Goal: Obtain resource: Download file/media

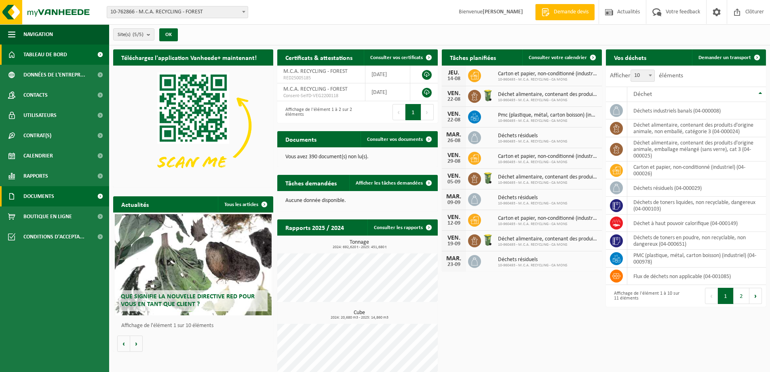
click at [33, 189] on span "Documents" at bounding box center [38, 196] width 31 height 20
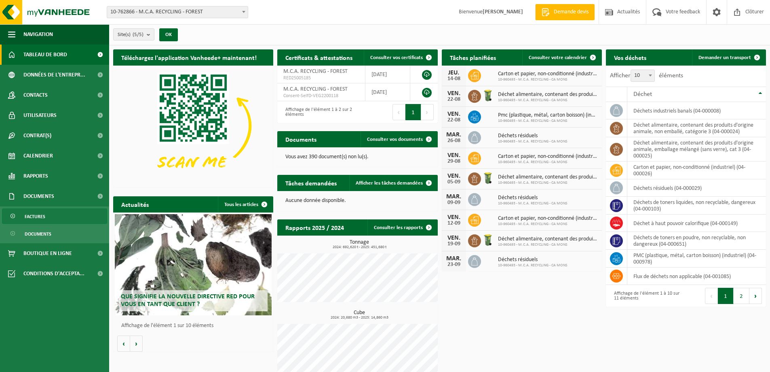
click at [37, 215] on span "Factures" at bounding box center [35, 216] width 21 height 15
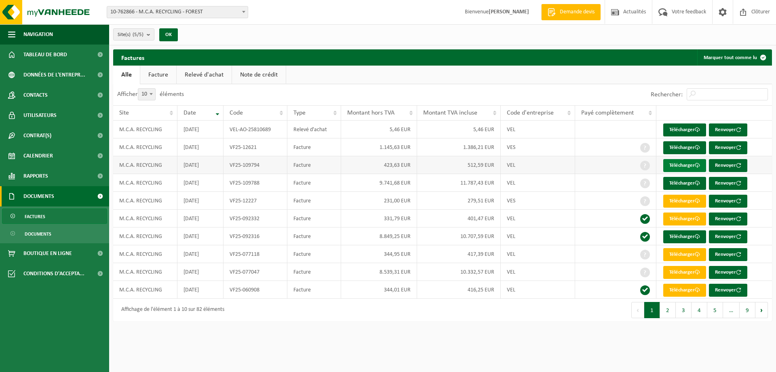
click at [687, 162] on link "Télécharger" at bounding box center [685, 165] width 43 height 13
click at [379, 186] on td "9.741,68 EUR" at bounding box center [379, 183] width 76 height 18
click at [684, 181] on link "Télécharger" at bounding box center [685, 183] width 43 height 13
click at [676, 218] on link "Télécharger" at bounding box center [685, 218] width 43 height 13
click at [242, 72] on link "Note de crédit" at bounding box center [259, 75] width 54 height 19
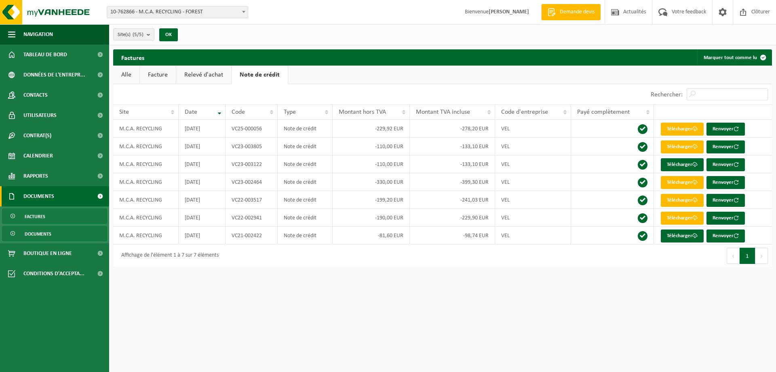
click at [37, 230] on span "Documents" at bounding box center [38, 233] width 27 height 15
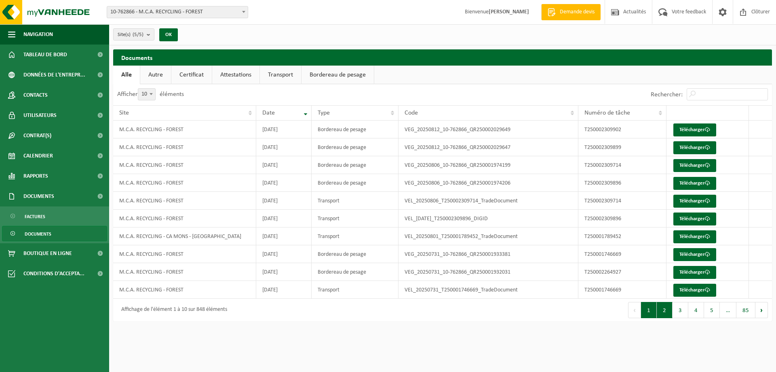
click at [666, 313] on button "2" at bounding box center [665, 310] width 16 height 16
click at [678, 308] on button "3" at bounding box center [681, 310] width 16 height 16
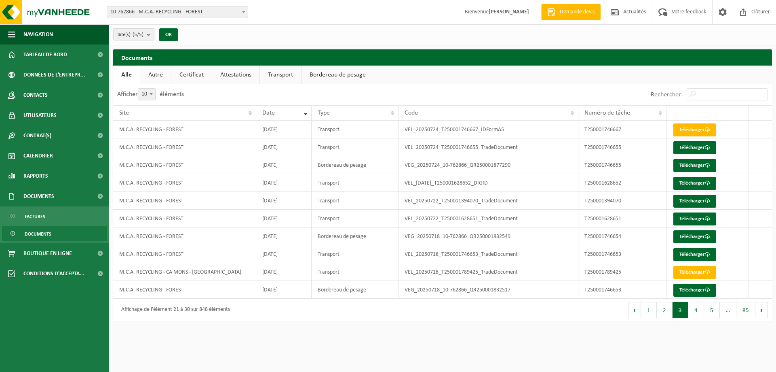
click at [693, 309] on button "4" at bounding box center [697, 310] width 16 height 16
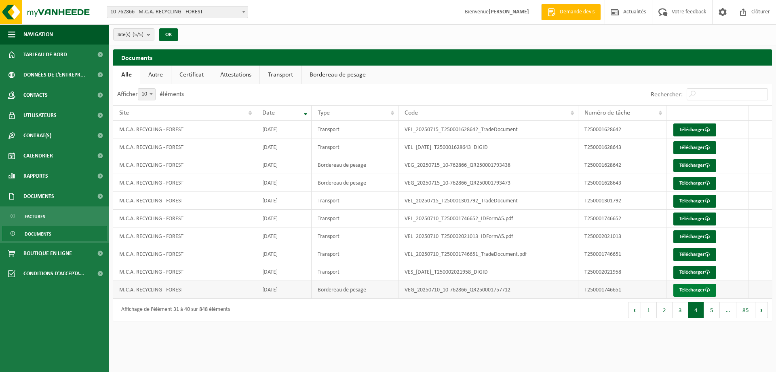
click at [685, 289] on link "Télécharger" at bounding box center [695, 289] width 43 height 13
click at [337, 72] on link "Bordereau de pesage" at bounding box center [338, 75] width 72 height 19
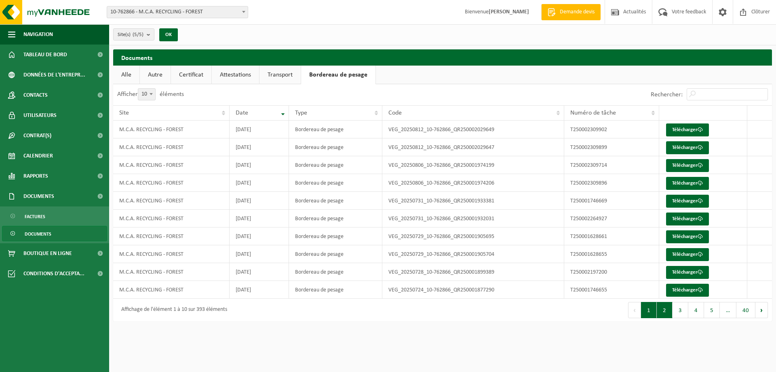
click at [664, 311] on button "2" at bounding box center [665, 310] width 16 height 16
click at [677, 235] on link "Télécharger" at bounding box center [687, 236] width 43 height 13
click at [679, 250] on link "Télécharger" at bounding box center [687, 254] width 43 height 13
click at [229, 77] on link "Attestations" at bounding box center [235, 75] width 47 height 19
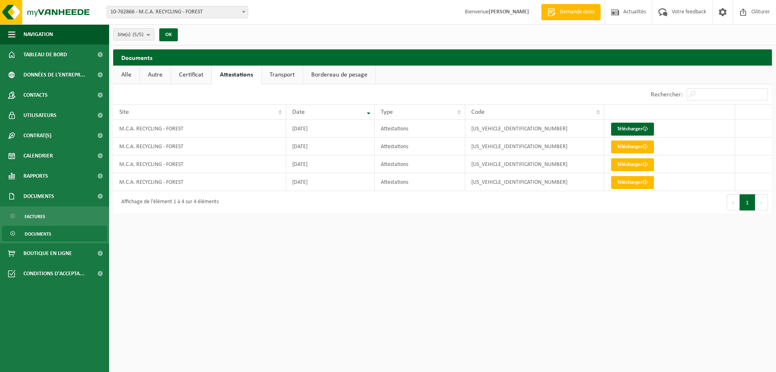
click at [202, 73] on link "Certificat" at bounding box center [191, 75] width 40 height 19
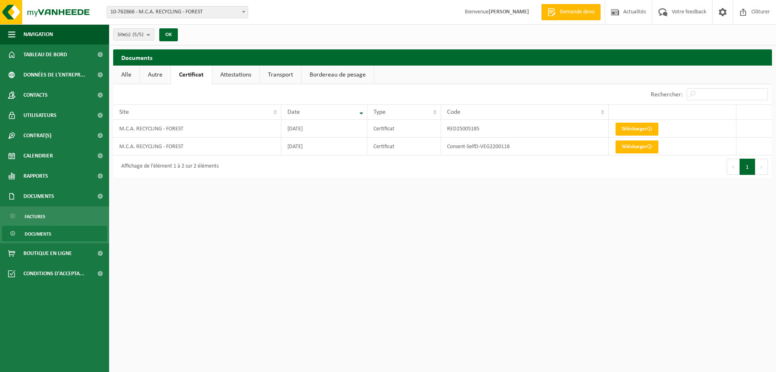
click at [164, 74] on link "Autre" at bounding box center [155, 75] width 31 height 19
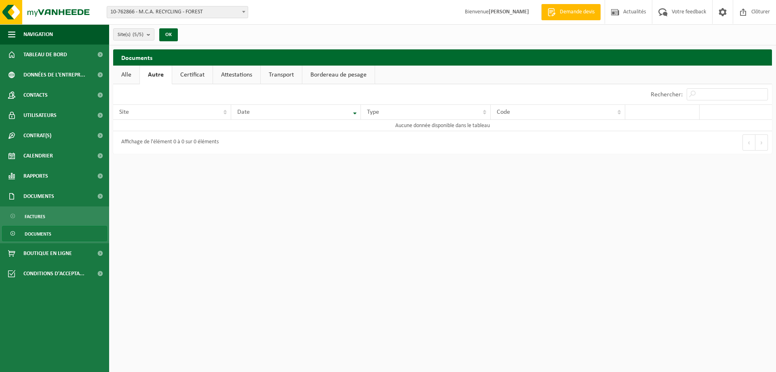
click at [133, 73] on link "Alle" at bounding box center [126, 75] width 26 height 19
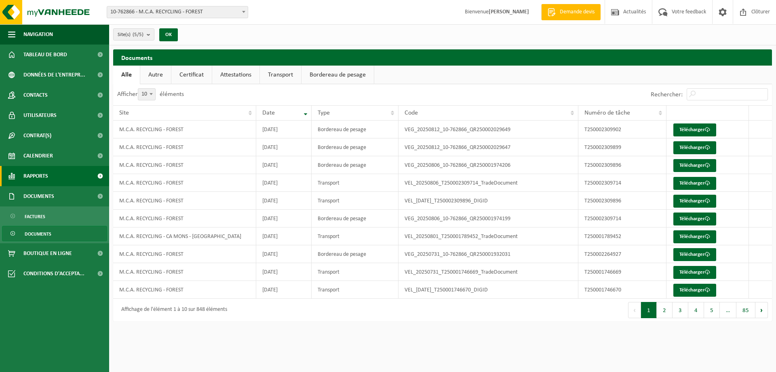
click at [42, 174] on span "Rapports" at bounding box center [35, 176] width 25 height 20
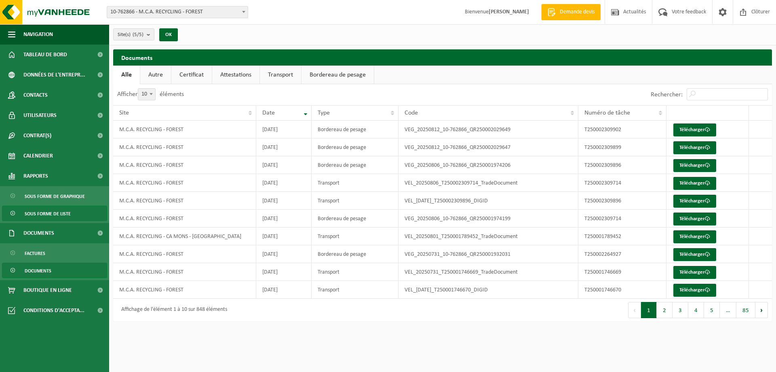
click at [40, 211] on span "Sous forme de liste" at bounding box center [48, 213] width 46 height 15
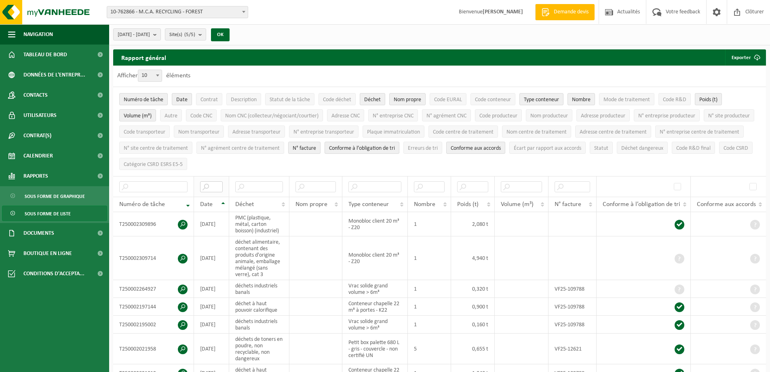
click at [214, 183] on input "text" at bounding box center [211, 186] width 23 height 11
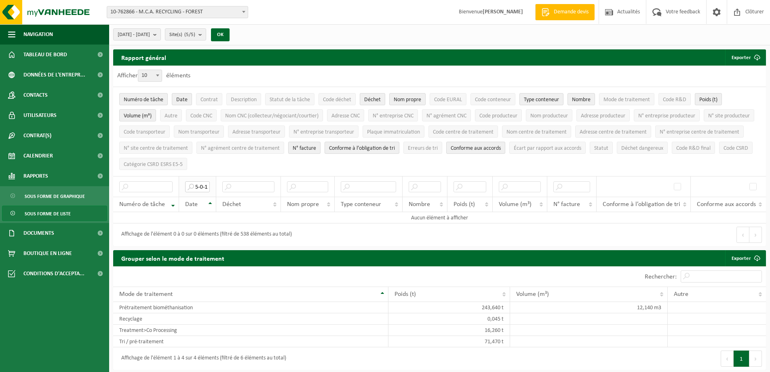
scroll to position [0, 13]
drag, startPoint x: 200, startPoint y: 184, endPoint x: 223, endPoint y: 185, distance: 22.7
click at [201, 185] on input "2025-0-10" at bounding box center [197, 186] width 24 height 11
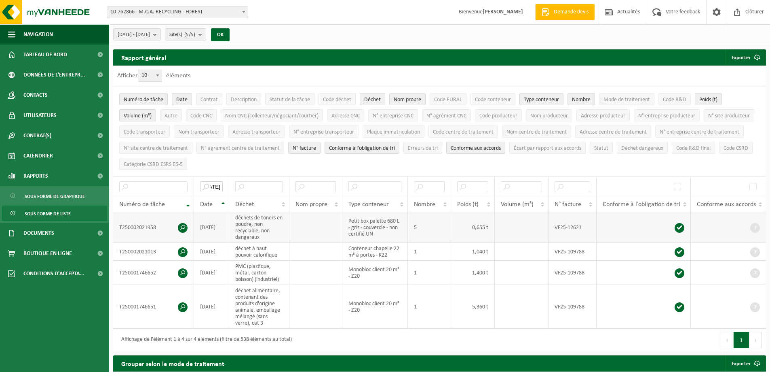
type input "[DATE]"
click at [182, 223] on span at bounding box center [183, 228] width 10 height 10
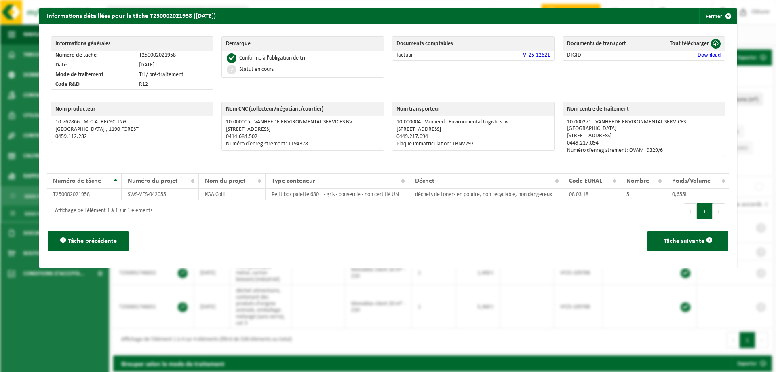
click at [710, 55] on link "Download" at bounding box center [709, 55] width 23 height 6
click at [703, 16] on button "Fermer" at bounding box center [718, 16] width 37 height 16
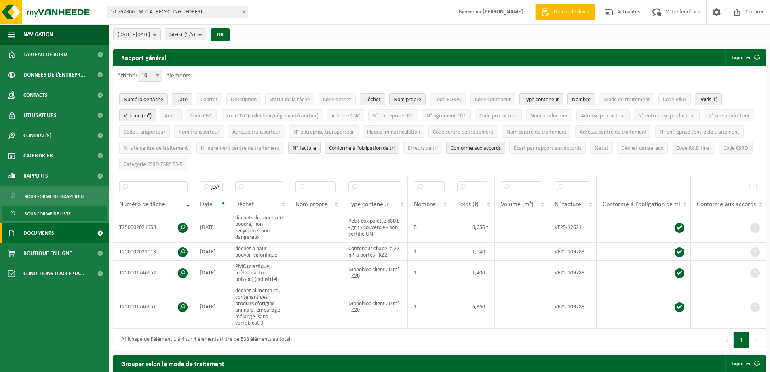
click at [45, 229] on span "Documents" at bounding box center [38, 233] width 31 height 20
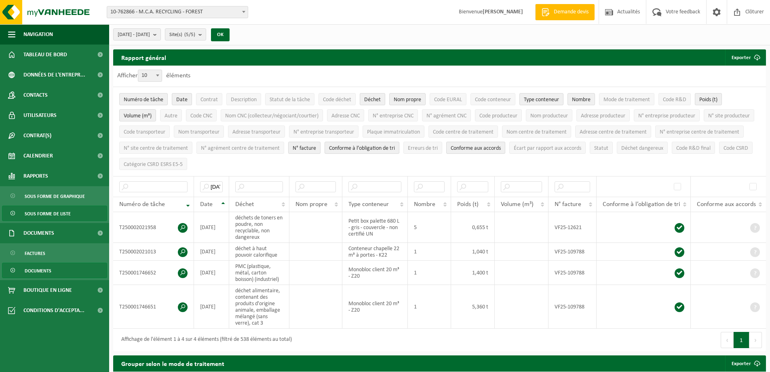
click at [35, 269] on span "Documents" at bounding box center [38, 270] width 27 height 15
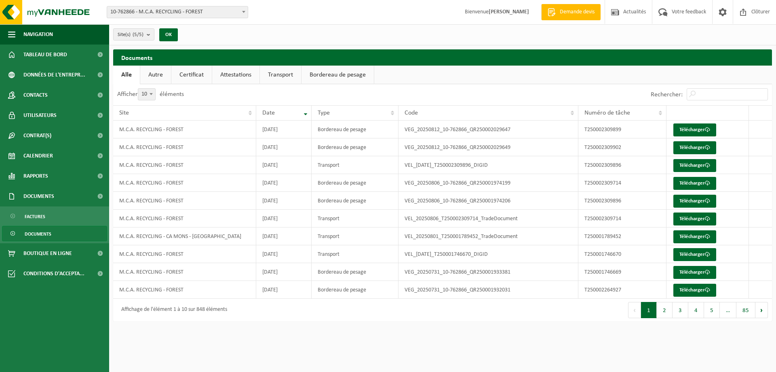
click at [326, 74] on link "Bordereau de pesage" at bounding box center [338, 75] width 72 height 19
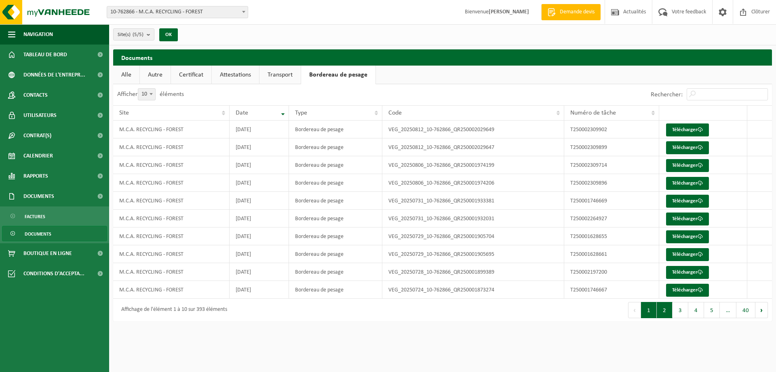
click at [666, 311] on button "2" at bounding box center [665, 310] width 16 height 16
click at [679, 310] on button "3" at bounding box center [681, 310] width 16 height 16
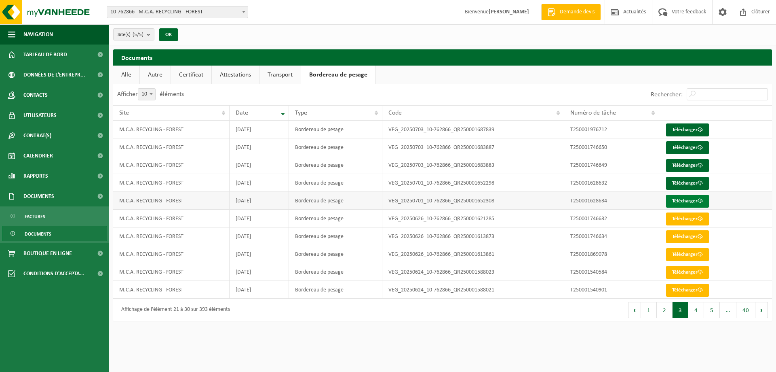
click at [685, 200] on link "Télécharger" at bounding box center [687, 200] width 43 height 13
click at [680, 181] on link "Télécharger" at bounding box center [687, 183] width 43 height 13
click at [679, 165] on link "Télécharger" at bounding box center [687, 165] width 43 height 13
click at [678, 131] on link "Télécharger" at bounding box center [687, 129] width 43 height 13
click at [665, 309] on button "2" at bounding box center [665, 310] width 16 height 16
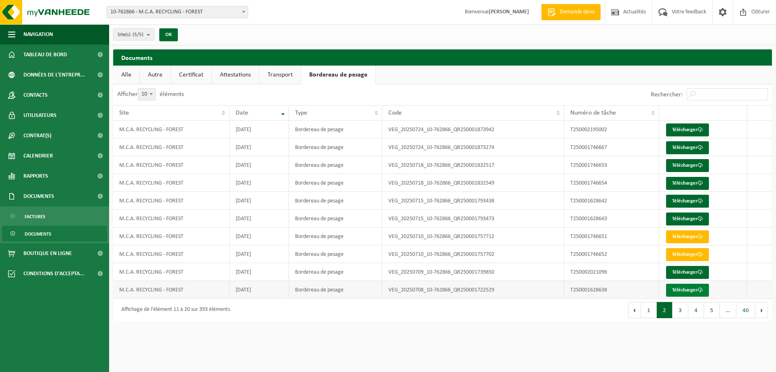
click at [680, 291] on link "Télécharger" at bounding box center [687, 289] width 43 height 13
click at [694, 271] on link "Télécharger" at bounding box center [687, 272] width 43 height 13
click at [688, 252] on link "Télécharger" at bounding box center [687, 254] width 43 height 13
click at [687, 235] on link "Télécharger" at bounding box center [687, 236] width 43 height 13
click at [673, 217] on link "Télécharger" at bounding box center [687, 218] width 43 height 13
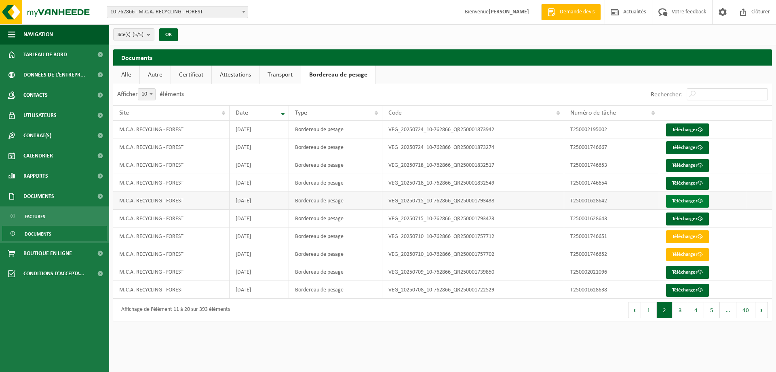
click at [684, 200] on link "Télécharger" at bounding box center [687, 200] width 43 height 13
click at [689, 183] on link "Télécharger" at bounding box center [687, 183] width 43 height 13
click at [680, 165] on link "Télécharger" at bounding box center [687, 165] width 43 height 13
click at [688, 144] on link "Télécharger" at bounding box center [687, 147] width 43 height 13
click at [673, 126] on link "Télécharger" at bounding box center [687, 129] width 43 height 13
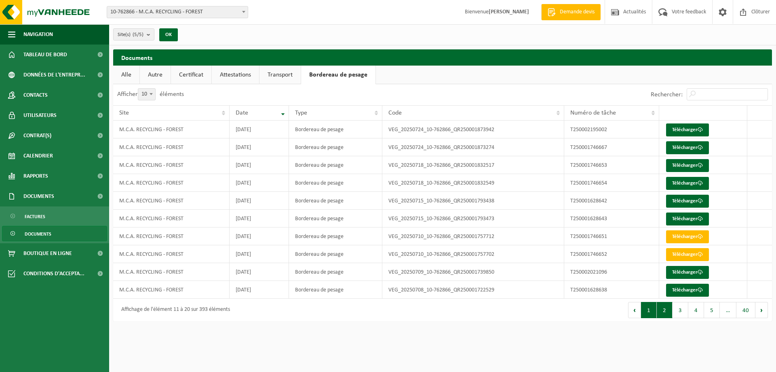
click at [646, 312] on button "1" at bounding box center [649, 310] width 16 height 16
click at [682, 289] on link "Télécharger" at bounding box center [687, 289] width 43 height 13
click at [683, 273] on link "Télécharger" at bounding box center [687, 272] width 43 height 13
click at [678, 250] on link "Télécharger" at bounding box center [687, 254] width 43 height 13
click at [681, 235] on link "Télécharger" at bounding box center [687, 236] width 43 height 13
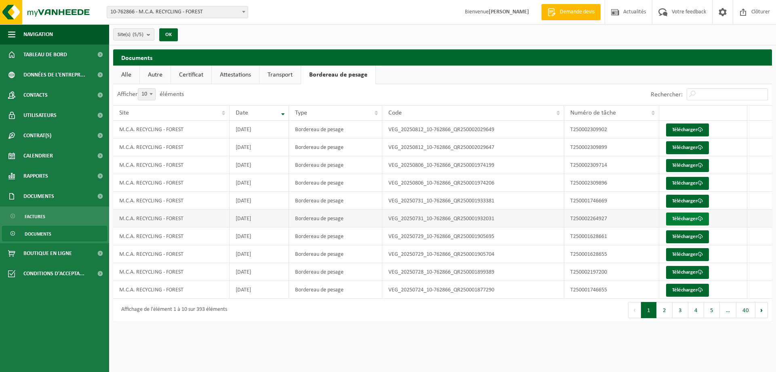
click at [685, 218] on link "Télécharger" at bounding box center [687, 218] width 43 height 13
click at [669, 199] on link "Télécharger" at bounding box center [687, 200] width 43 height 13
click at [664, 307] on button "2" at bounding box center [665, 310] width 16 height 16
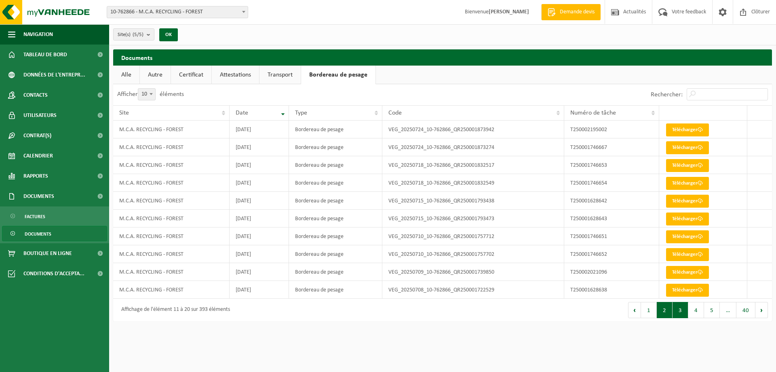
click at [680, 310] on button "3" at bounding box center [681, 310] width 16 height 16
click at [673, 163] on link "Télécharger" at bounding box center [687, 165] width 43 height 13
click at [668, 309] on button "2" at bounding box center [665, 310] width 16 height 16
click at [691, 147] on link "Télécharger" at bounding box center [687, 147] width 43 height 13
click at [648, 313] on button "1" at bounding box center [649, 310] width 16 height 16
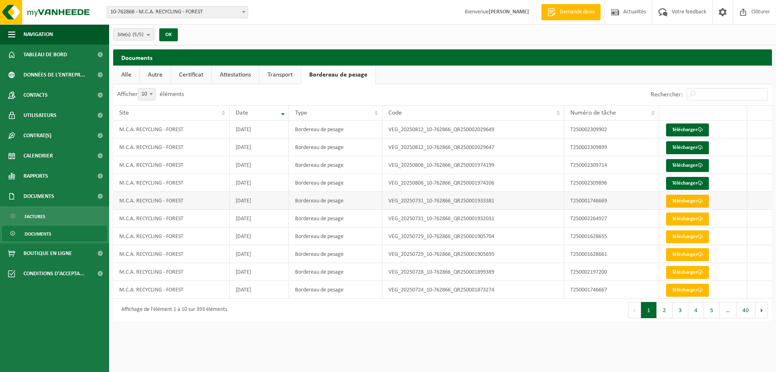
click at [681, 200] on link "Télécharger" at bounding box center [687, 200] width 43 height 13
click at [680, 214] on link "Télécharger" at bounding box center [687, 218] width 43 height 13
click at [285, 73] on link "Transport" at bounding box center [280, 75] width 41 height 19
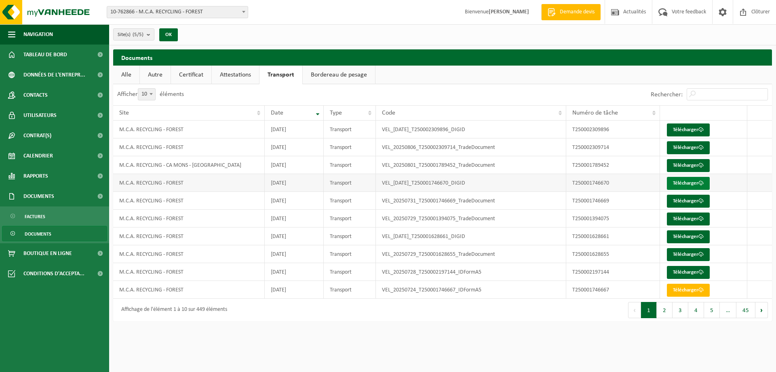
click at [687, 182] on link "Télécharger" at bounding box center [688, 183] width 43 height 13
click at [665, 311] on button "2" at bounding box center [665, 310] width 16 height 16
click at [675, 181] on link "Télécharger" at bounding box center [688, 183] width 43 height 13
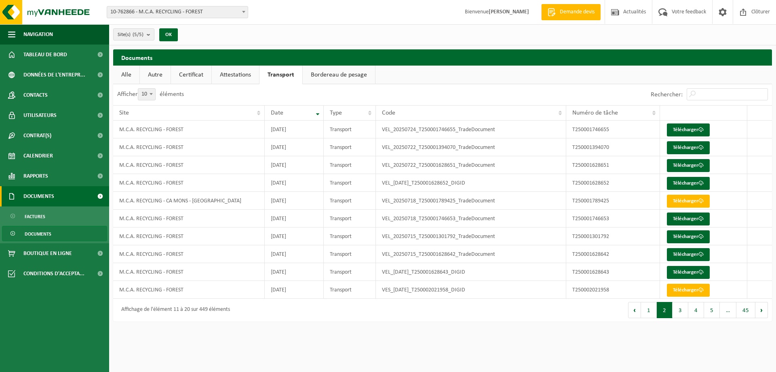
click at [44, 193] on span "Documents" at bounding box center [38, 196] width 31 height 20
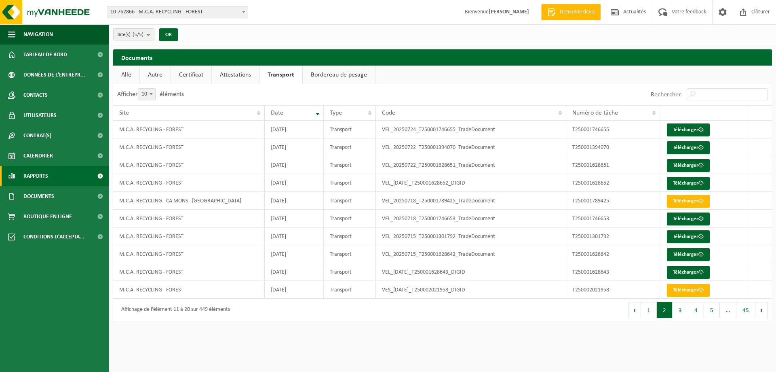
click at [37, 177] on span "Rapports" at bounding box center [35, 176] width 25 height 20
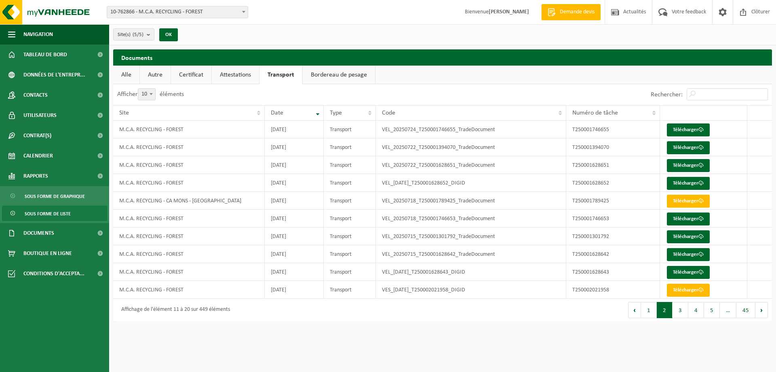
click at [43, 211] on span "Sous forme de liste" at bounding box center [48, 213] width 46 height 15
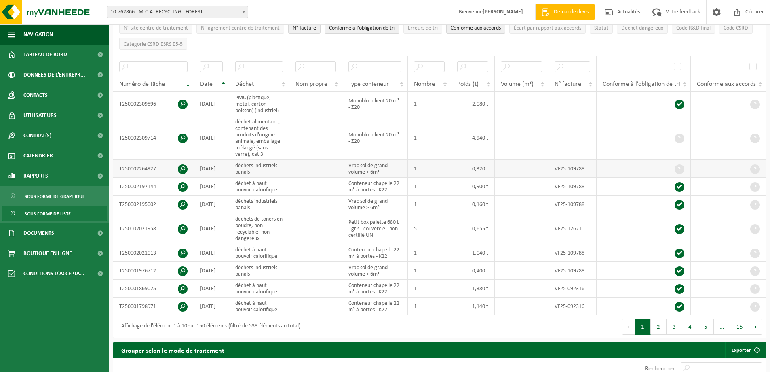
scroll to position [121, 0]
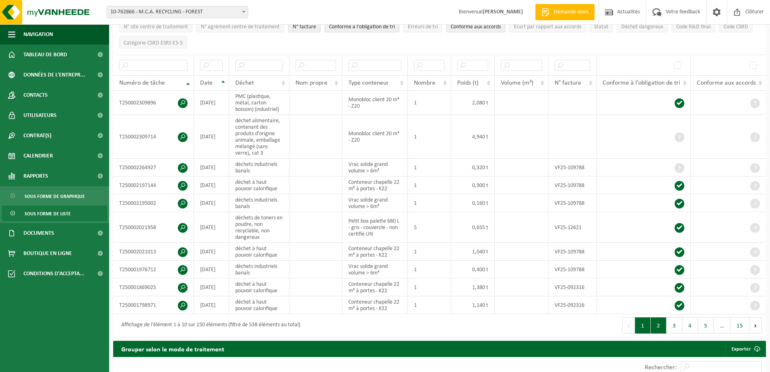
click at [659, 321] on button "2" at bounding box center [659, 325] width 16 height 16
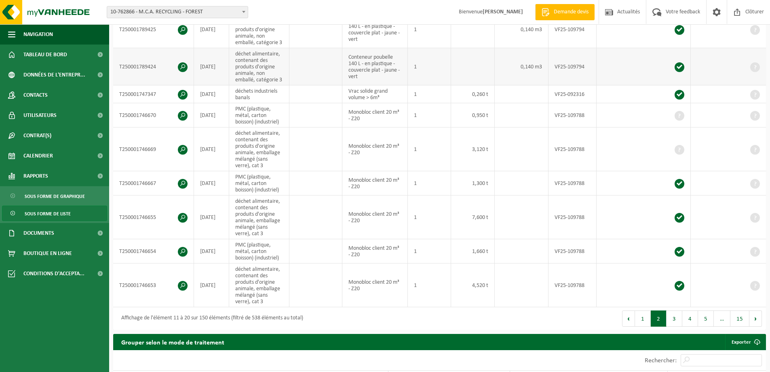
scroll to position [247, 0]
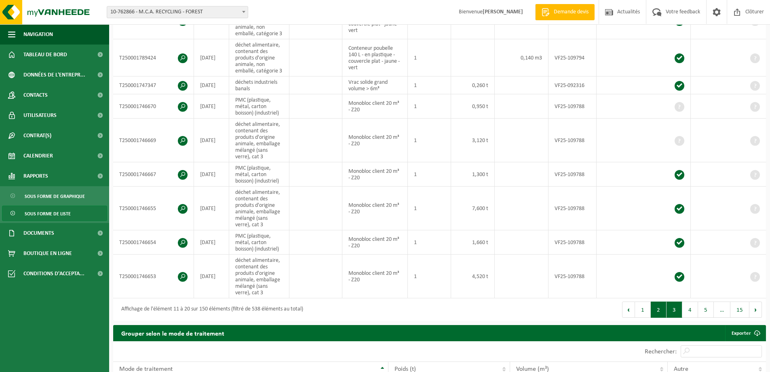
click at [676, 307] on button "3" at bounding box center [675, 309] width 16 height 16
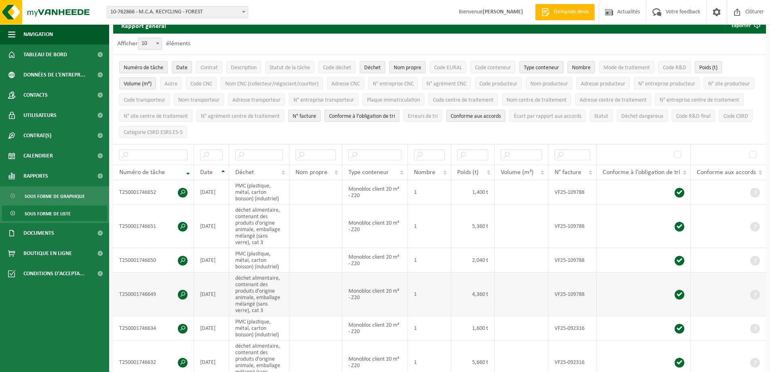
scroll to position [0, 0]
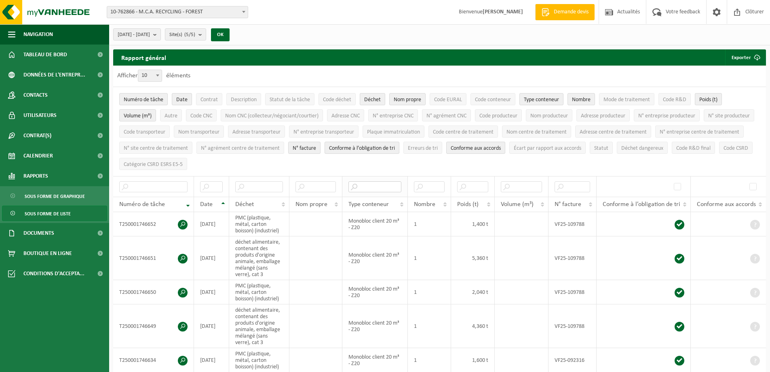
click at [390, 187] on input "text" at bounding box center [375, 186] width 53 height 11
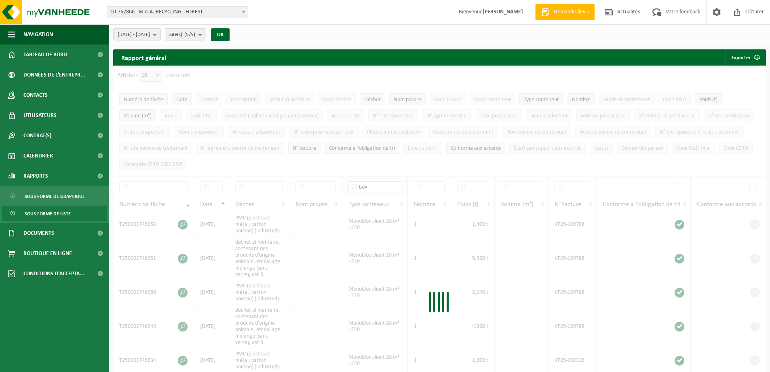
type input "box"
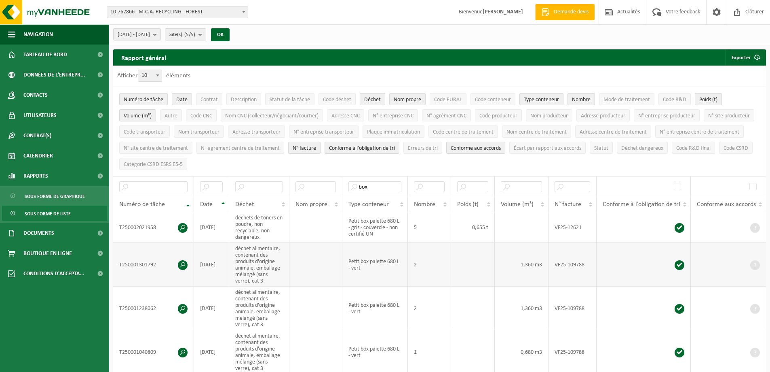
click at [183, 264] on span at bounding box center [183, 265] width 10 height 10
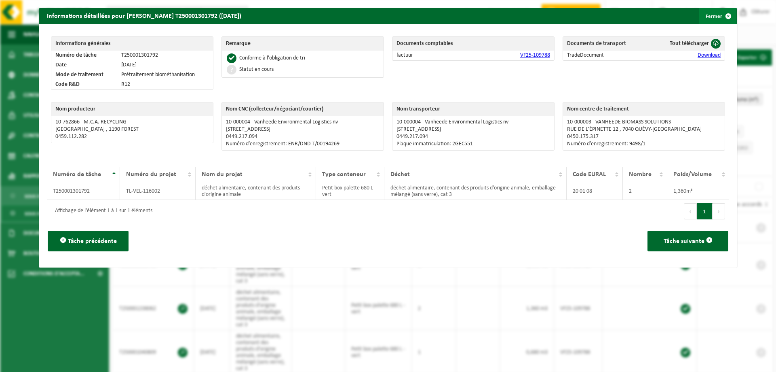
click at [708, 16] on button "Fermer" at bounding box center [718, 16] width 37 height 16
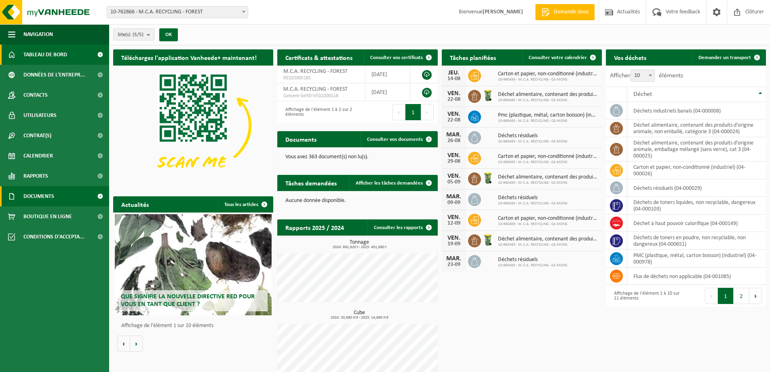
click at [31, 197] on span "Documents" at bounding box center [38, 196] width 31 height 20
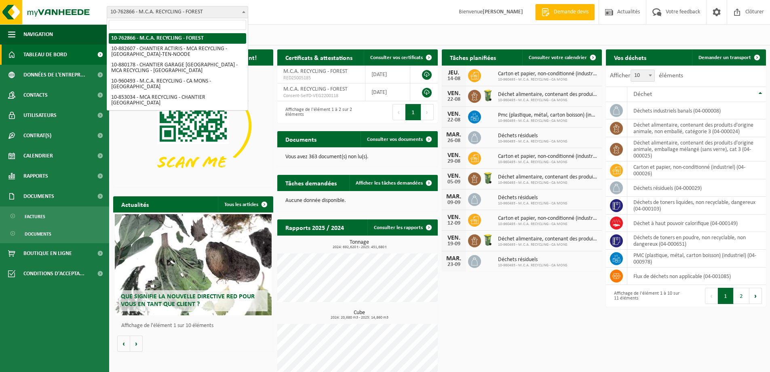
click at [161, 9] on span "10-762866 - M.C.A. RECYCLING - FOREST" at bounding box center [177, 11] width 141 height 11
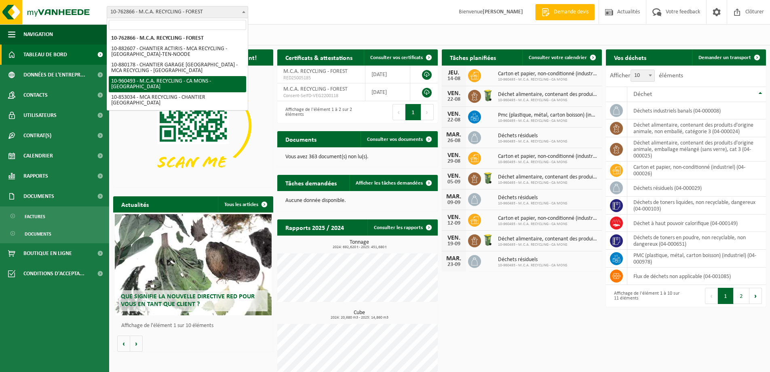
select select "149443"
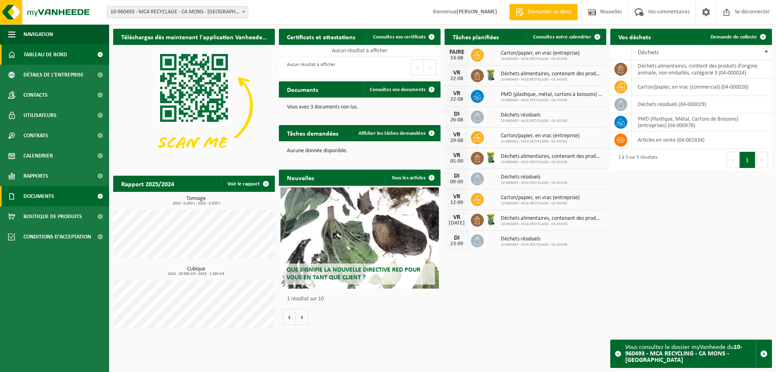
click at [27, 193] on font "Documents" at bounding box center [38, 196] width 31 height 6
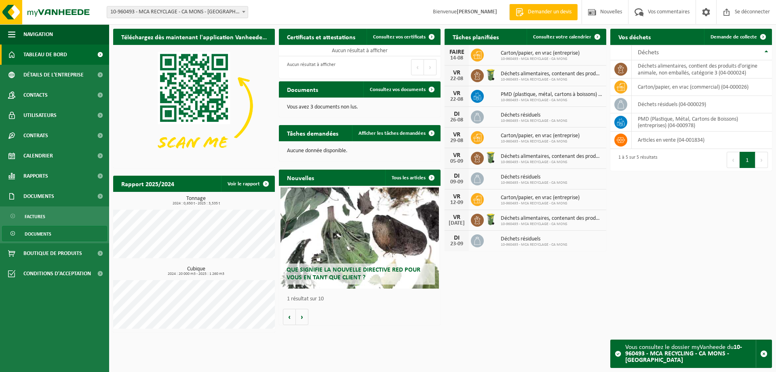
click at [28, 233] on font "Documents" at bounding box center [38, 234] width 27 height 5
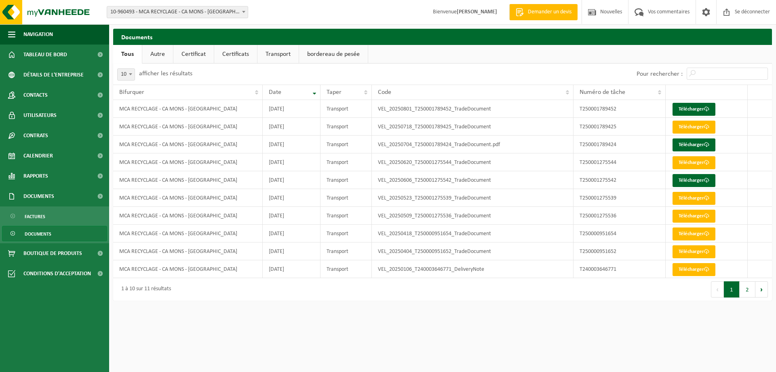
click at [340, 51] on font "bordereau de pesée" at bounding box center [333, 54] width 53 height 6
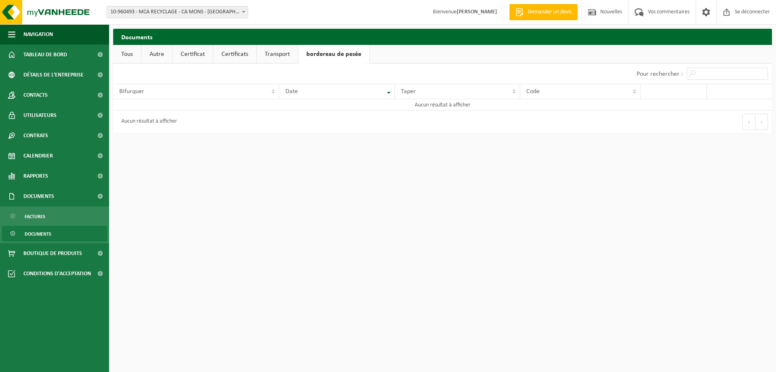
click at [273, 56] on font "Transport" at bounding box center [277, 54] width 25 height 6
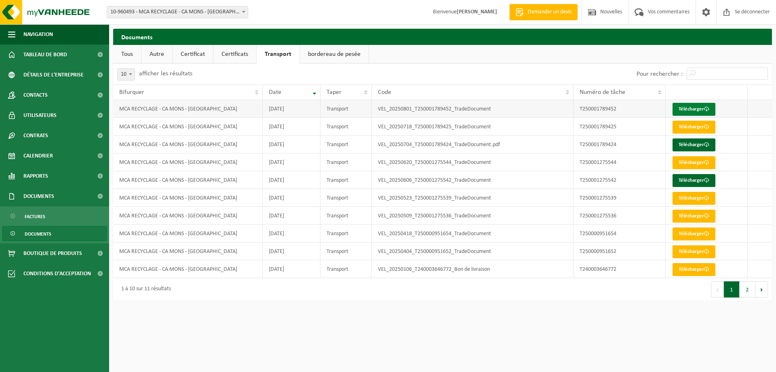
click at [688, 110] on font "Télécharger" at bounding box center [691, 108] width 25 height 5
click at [160, 53] on font "Autre" at bounding box center [157, 54] width 15 height 6
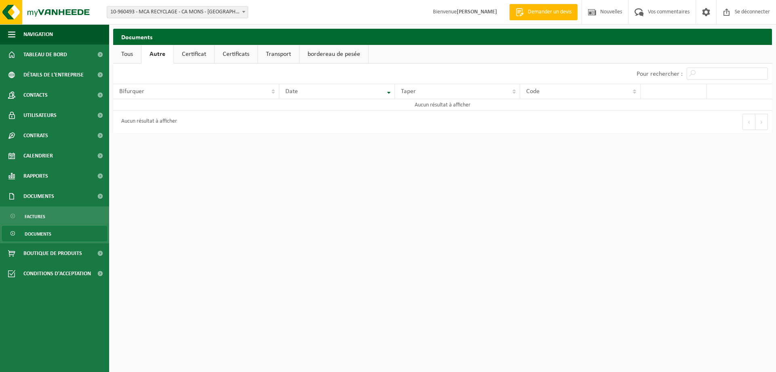
click at [120, 52] on link "Tous" at bounding box center [127, 54] width 28 height 19
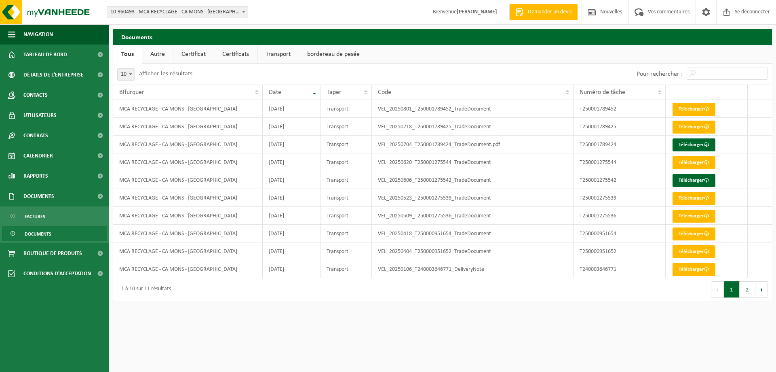
click at [193, 52] on font "Certificat" at bounding box center [194, 54] width 24 height 6
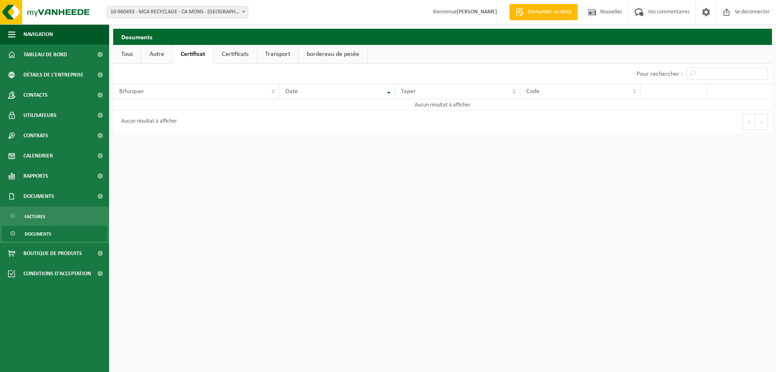
click at [232, 53] on font "Certificats" at bounding box center [235, 54] width 27 height 6
click at [31, 179] on font "Rapports" at bounding box center [35, 176] width 25 height 6
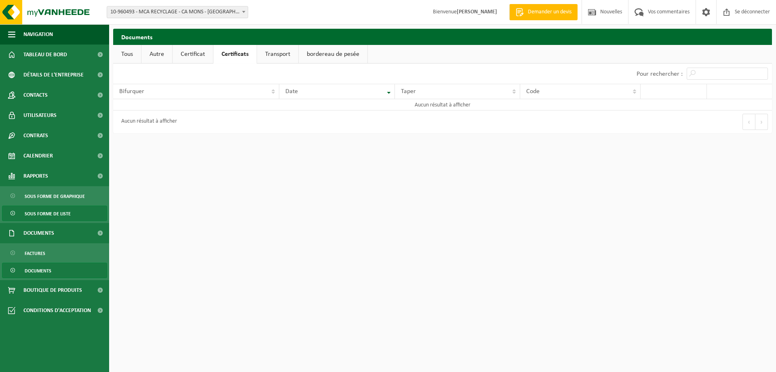
click at [48, 212] on font "Sous forme de liste" at bounding box center [48, 213] width 46 height 5
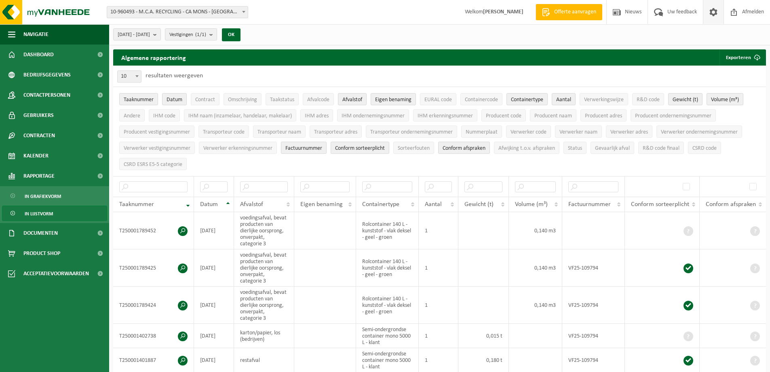
click at [712, 8] on span at bounding box center [714, 12] width 12 height 24
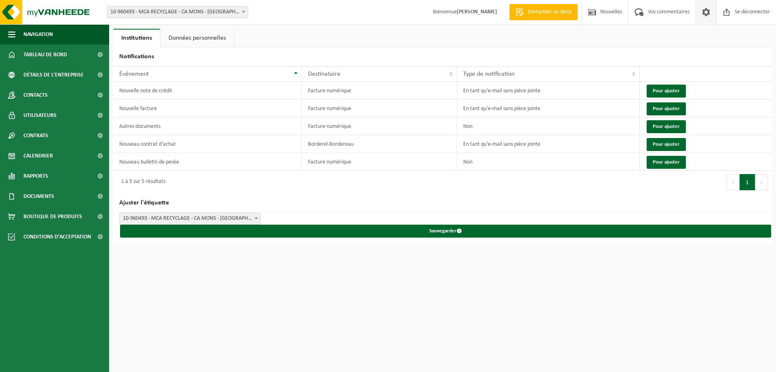
click at [207, 37] on font "Données personnelles" at bounding box center [197, 38] width 57 height 6
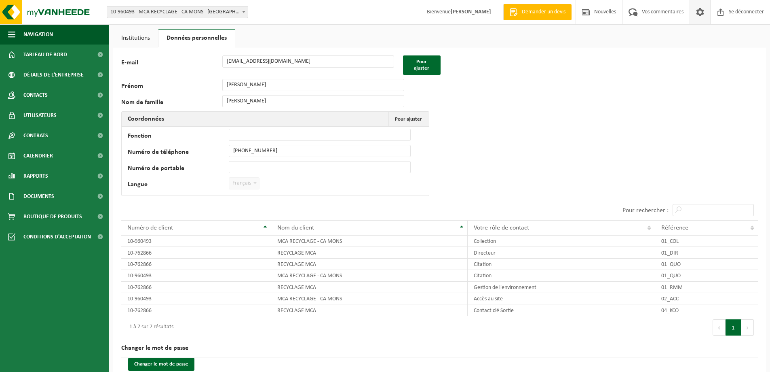
click at [131, 35] on font "Institutions" at bounding box center [135, 38] width 29 height 6
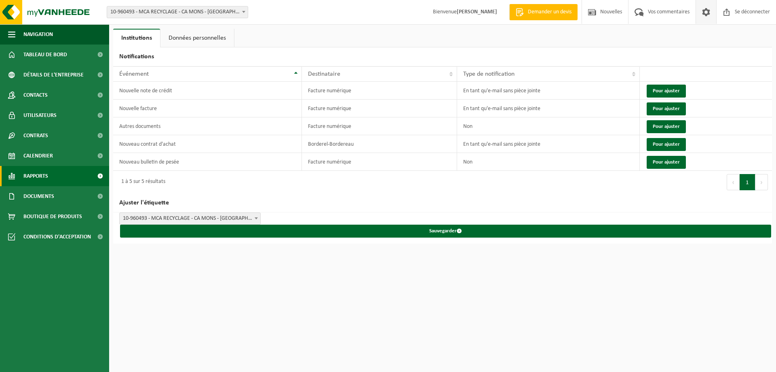
click at [27, 176] on font "Rapports" at bounding box center [35, 176] width 25 height 6
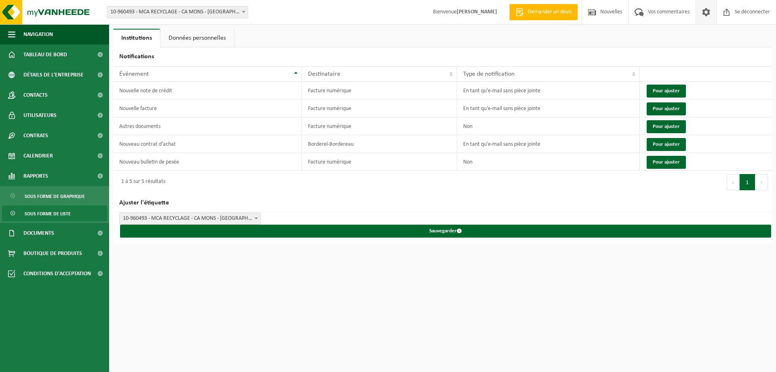
click at [39, 211] on font "Sous forme de liste" at bounding box center [48, 213] width 46 height 5
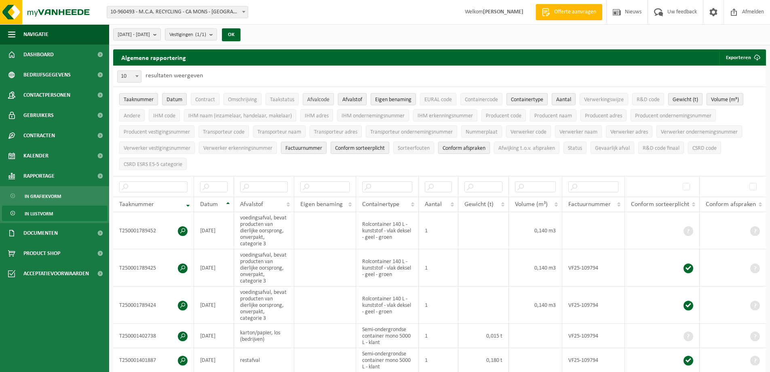
click at [319, 99] on span "Afvalcode" at bounding box center [318, 100] width 22 height 6
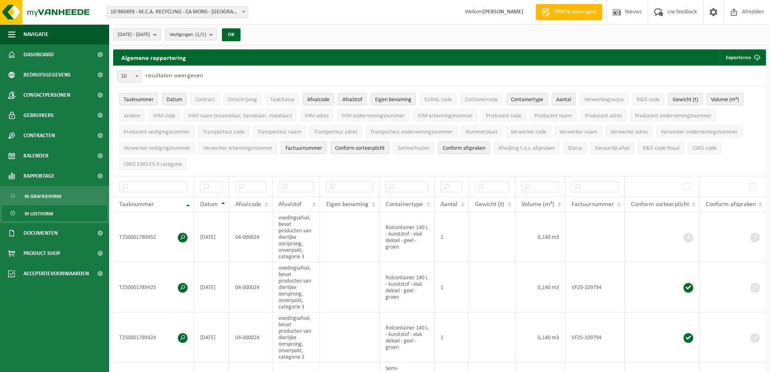
click at [320, 99] on span "Afvalcode" at bounding box center [318, 100] width 22 height 6
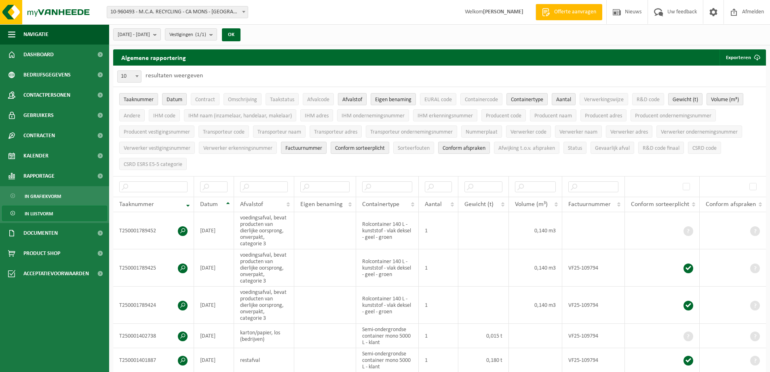
click at [346, 99] on span "Afvalstof" at bounding box center [352, 100] width 20 height 6
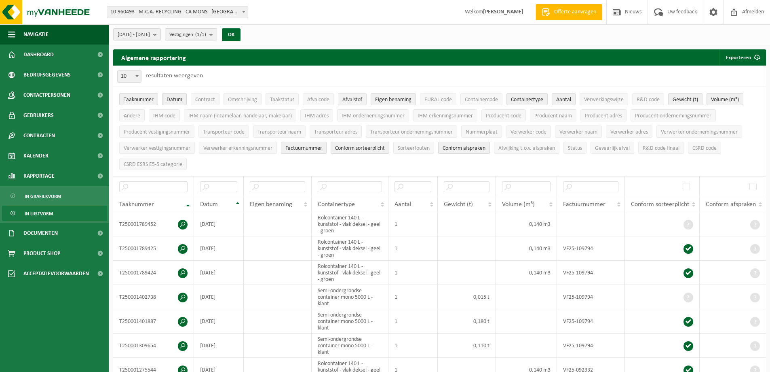
click at [355, 100] on span "Afvalstof" at bounding box center [352, 100] width 20 height 6
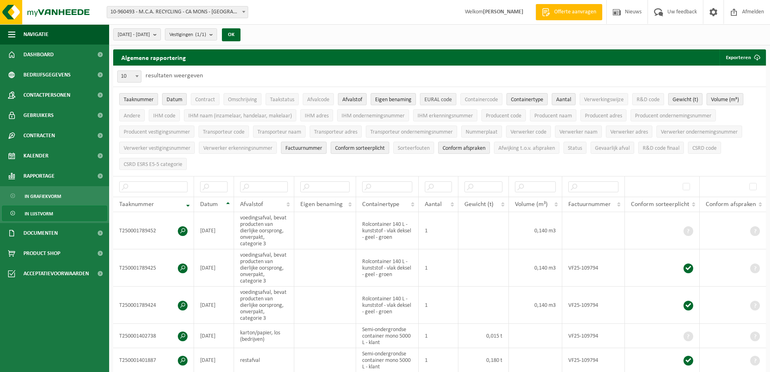
click at [434, 100] on span "EURAL code" at bounding box center [438, 100] width 27 height 6
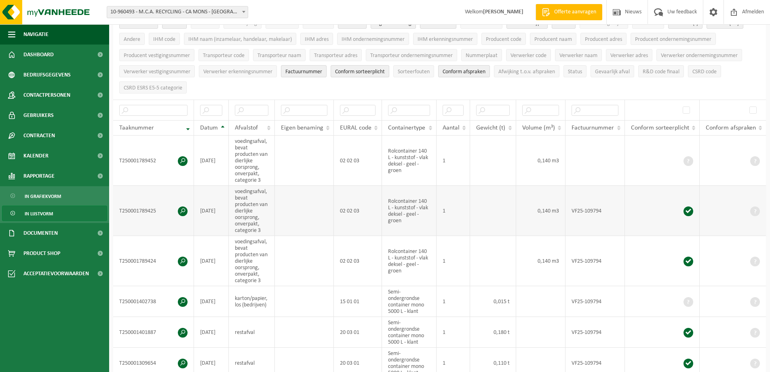
scroll to position [40, 0]
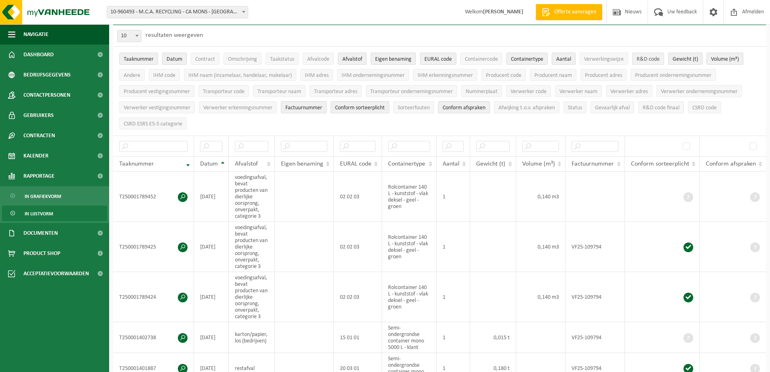
click at [651, 58] on span "R&D code" at bounding box center [648, 59] width 23 height 6
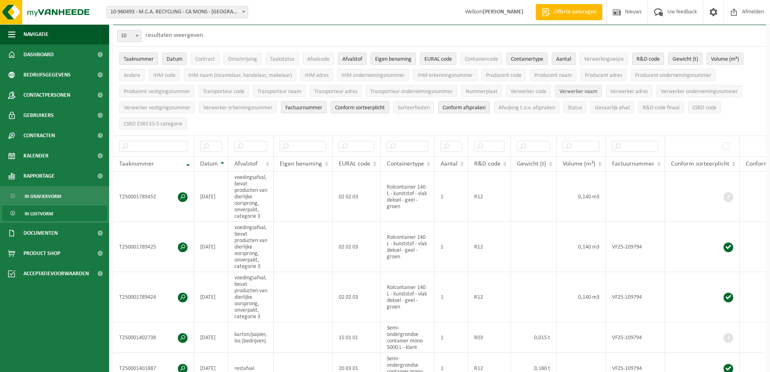
click at [579, 91] on span "Verwerker naam" at bounding box center [579, 92] width 38 height 6
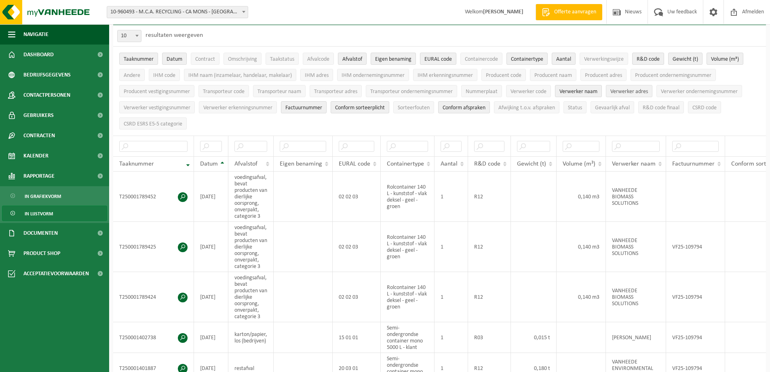
click at [636, 90] on span "Verwerker adres" at bounding box center [630, 92] width 38 height 6
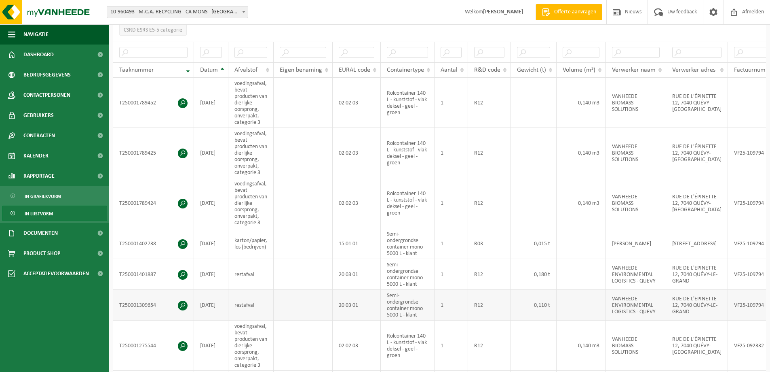
scroll to position [121, 0]
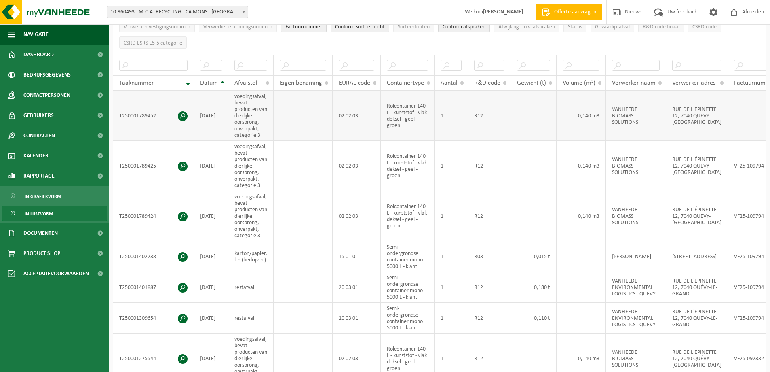
click at [264, 100] on td "voedingsafval, bevat producten van dierlijke oorsprong, onverpakt, categorie 3" at bounding box center [250, 116] width 45 height 50
click at [247, 63] on input "text" at bounding box center [251, 65] width 33 height 11
click at [258, 63] on input "text" at bounding box center [251, 65] width 33 height 11
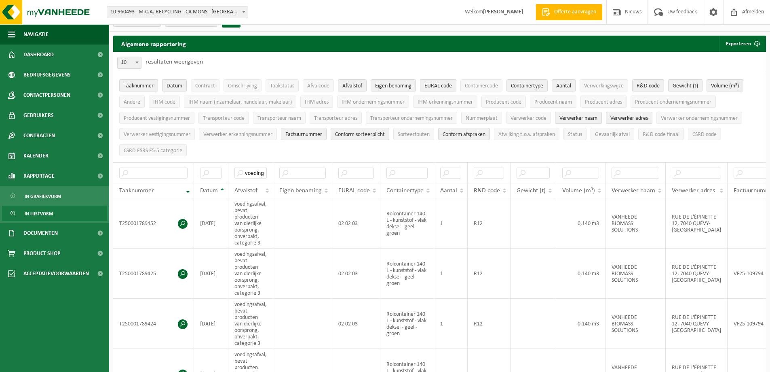
scroll to position [0, 0]
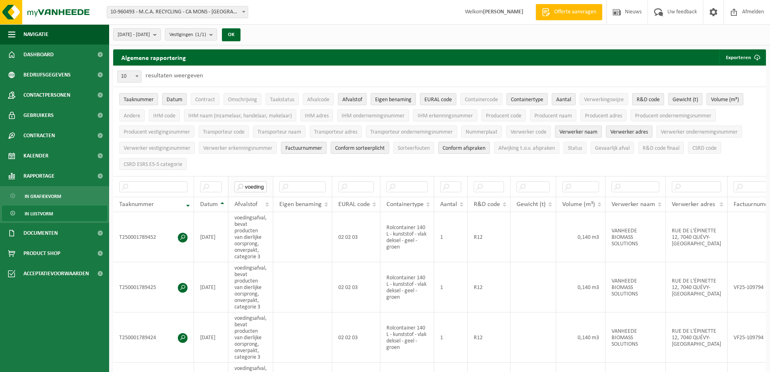
click at [261, 185] on input "voeding" at bounding box center [251, 186] width 32 height 11
drag, startPoint x: 263, startPoint y: 184, endPoint x: 243, endPoint y: 183, distance: 20.3
click at [243, 183] on input "voeding" at bounding box center [251, 186] width 32 height 11
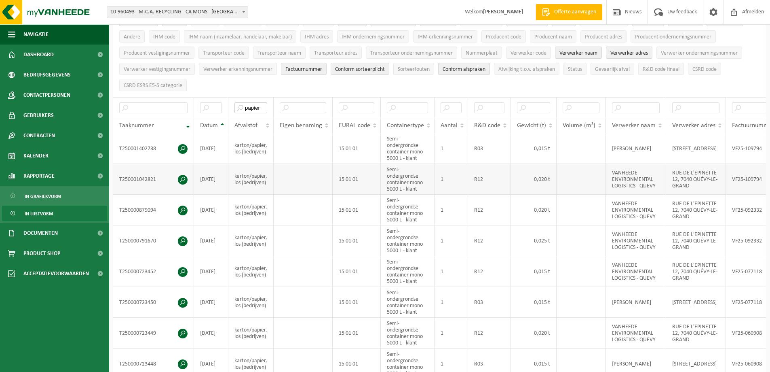
scroll to position [81, 0]
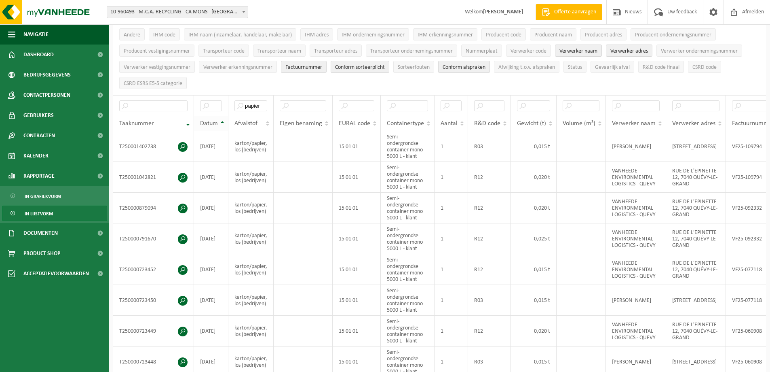
click at [216, 121] on span "Datum" at bounding box center [209, 123] width 18 height 6
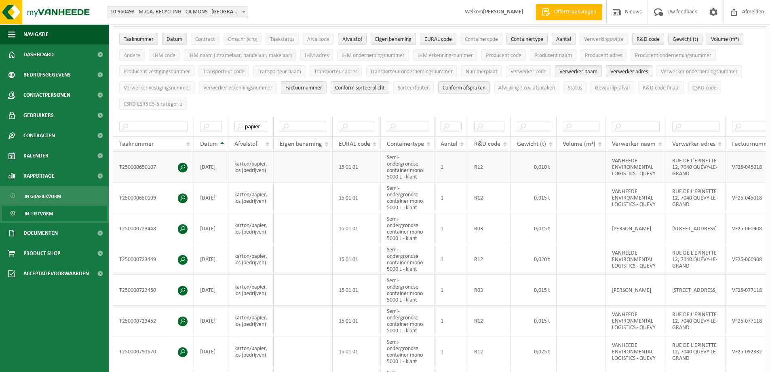
scroll to position [40, 0]
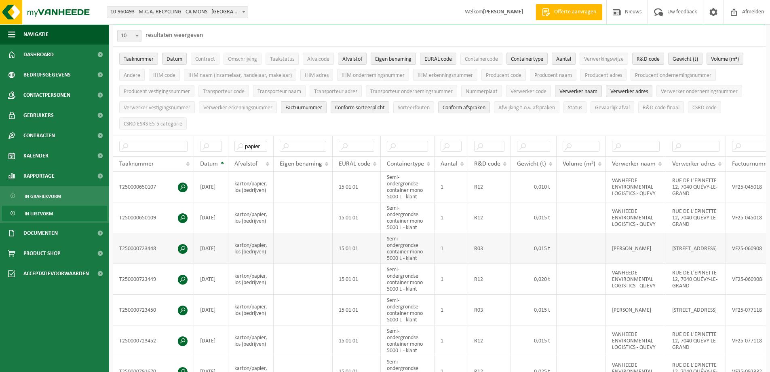
click at [482, 243] on td "R03" at bounding box center [489, 248] width 43 height 31
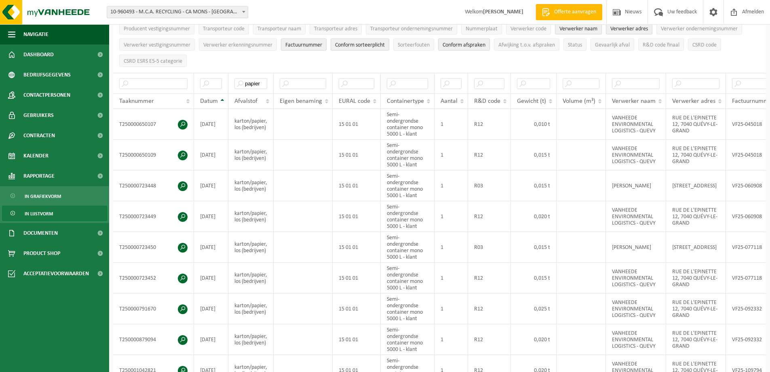
scroll to position [0, 0]
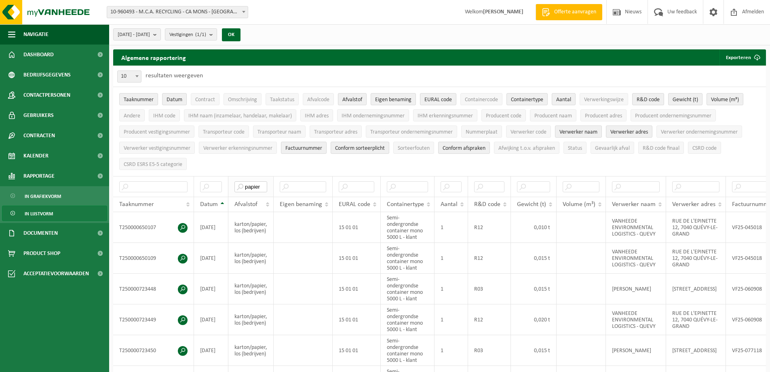
click at [252, 183] on input "papier" at bounding box center [251, 186] width 33 height 11
drag, startPoint x: 262, startPoint y: 184, endPoint x: 205, endPoint y: 180, distance: 56.7
click at [205, 180] on tr "papier" at bounding box center [519, 186] width 813 height 21
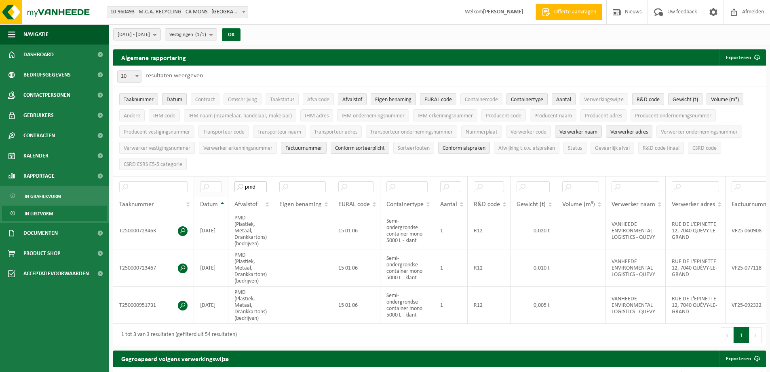
drag, startPoint x: 260, startPoint y: 183, endPoint x: 224, endPoint y: 190, distance: 37.0
click at [224, 190] on tr "pmd" at bounding box center [519, 186] width 813 height 21
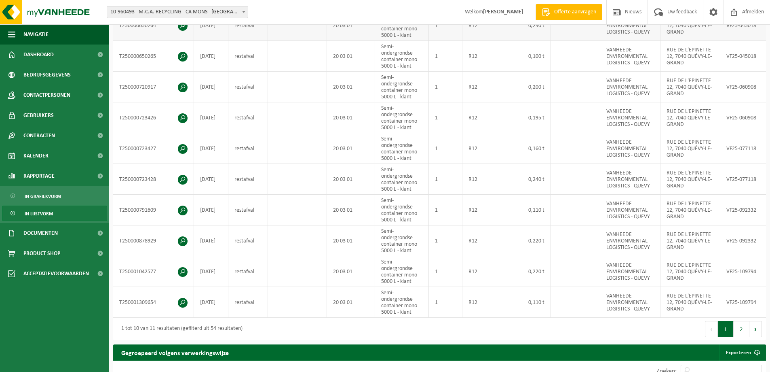
scroll to position [202, 0]
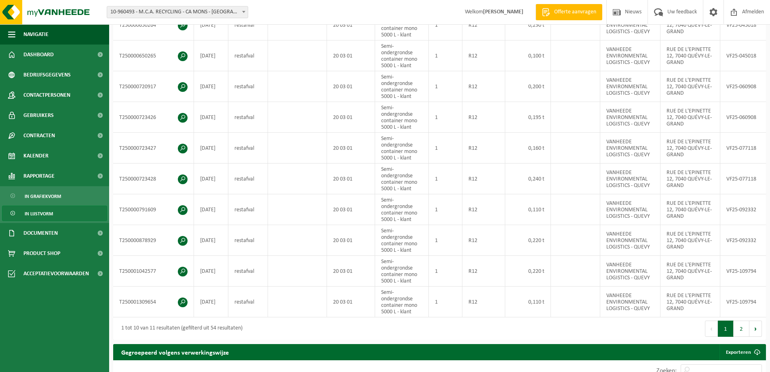
type input "rest"
click at [739, 334] on button "2" at bounding box center [742, 328] width 16 height 16
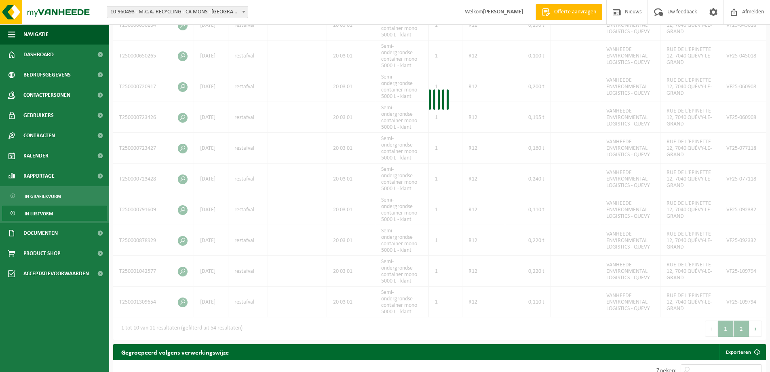
scroll to position [64, 0]
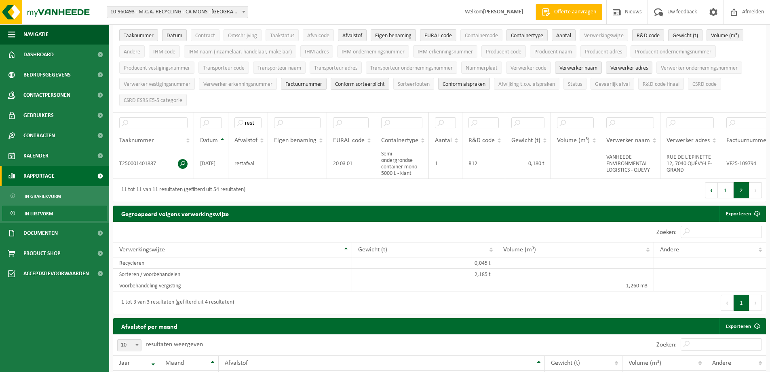
click at [44, 176] on span "Rapportage" at bounding box center [38, 176] width 31 height 20
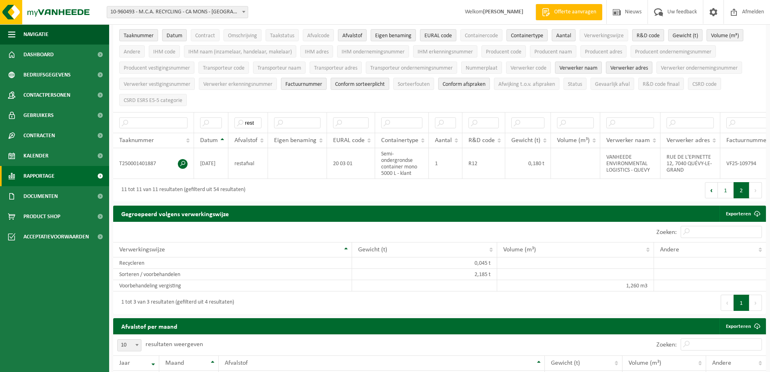
click at [38, 176] on span "Rapportage" at bounding box center [38, 176] width 31 height 20
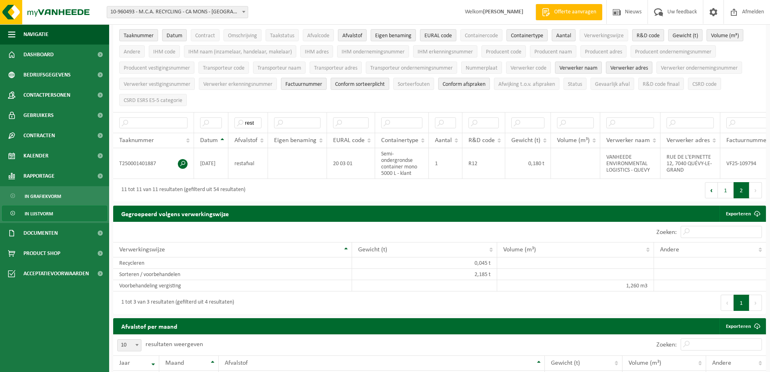
click at [234, 13] on span "10-960493 - M.C.A. RECYCLING - CA MONS - [GEOGRAPHIC_DATA]" at bounding box center [177, 11] width 141 height 11
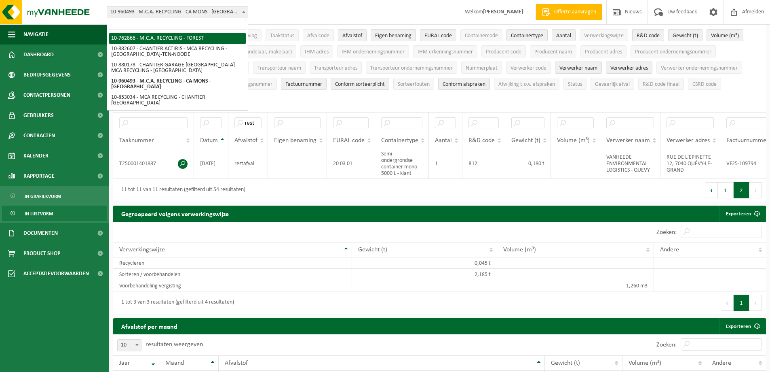
select select "90000"
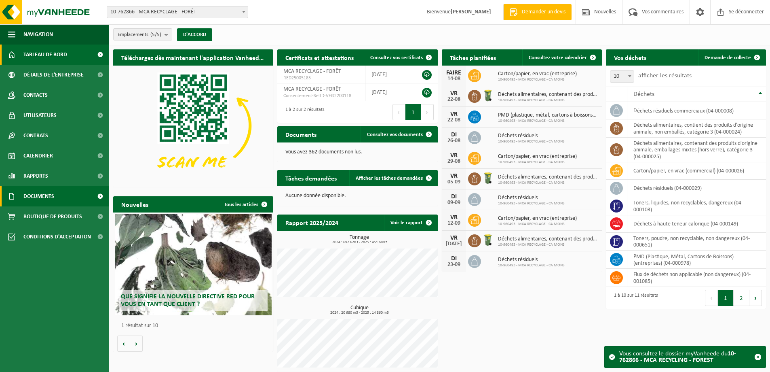
click at [35, 195] on font "Documents" at bounding box center [38, 196] width 31 height 6
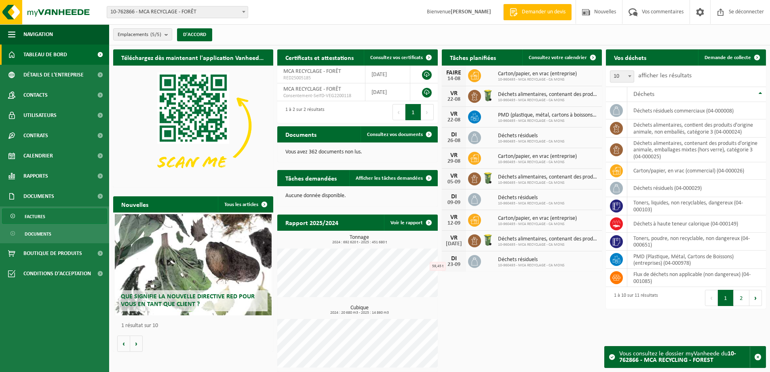
click at [39, 217] on font "Factures" at bounding box center [35, 216] width 21 height 5
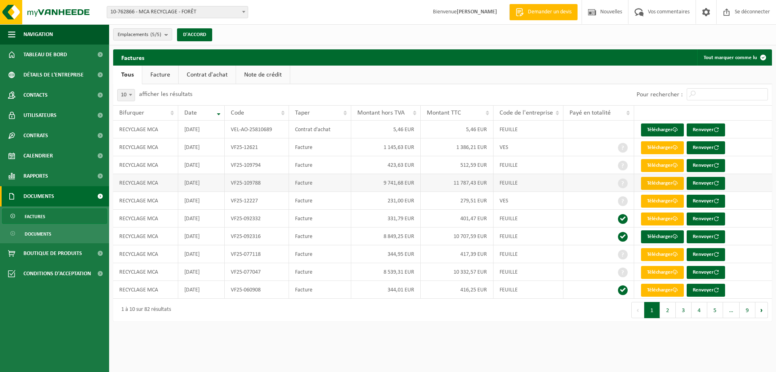
click at [663, 180] on font "Télécharger" at bounding box center [659, 182] width 25 height 5
